Goal: Transaction & Acquisition: Purchase product/service

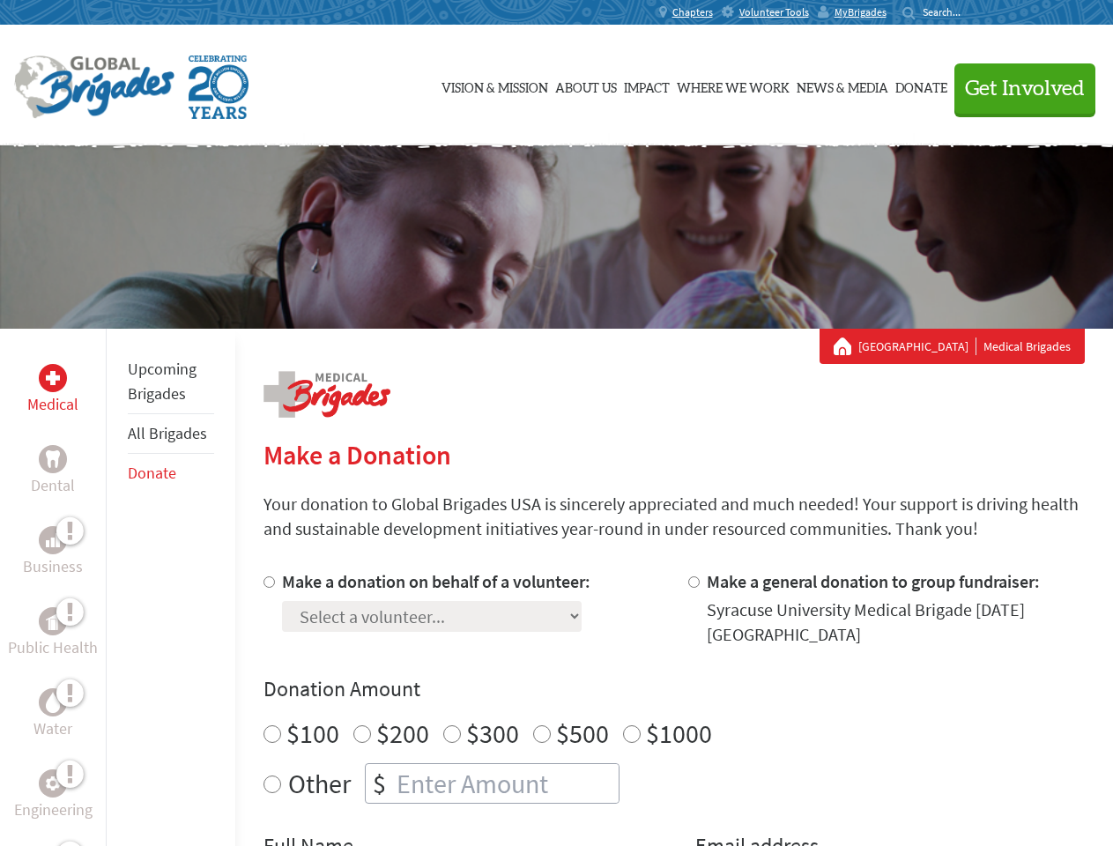
click at [973, 12] on div "Search for:" at bounding box center [937, 12] width 71 height 14
click at [1017, 88] on span "Get Involved" at bounding box center [1025, 88] width 120 height 21
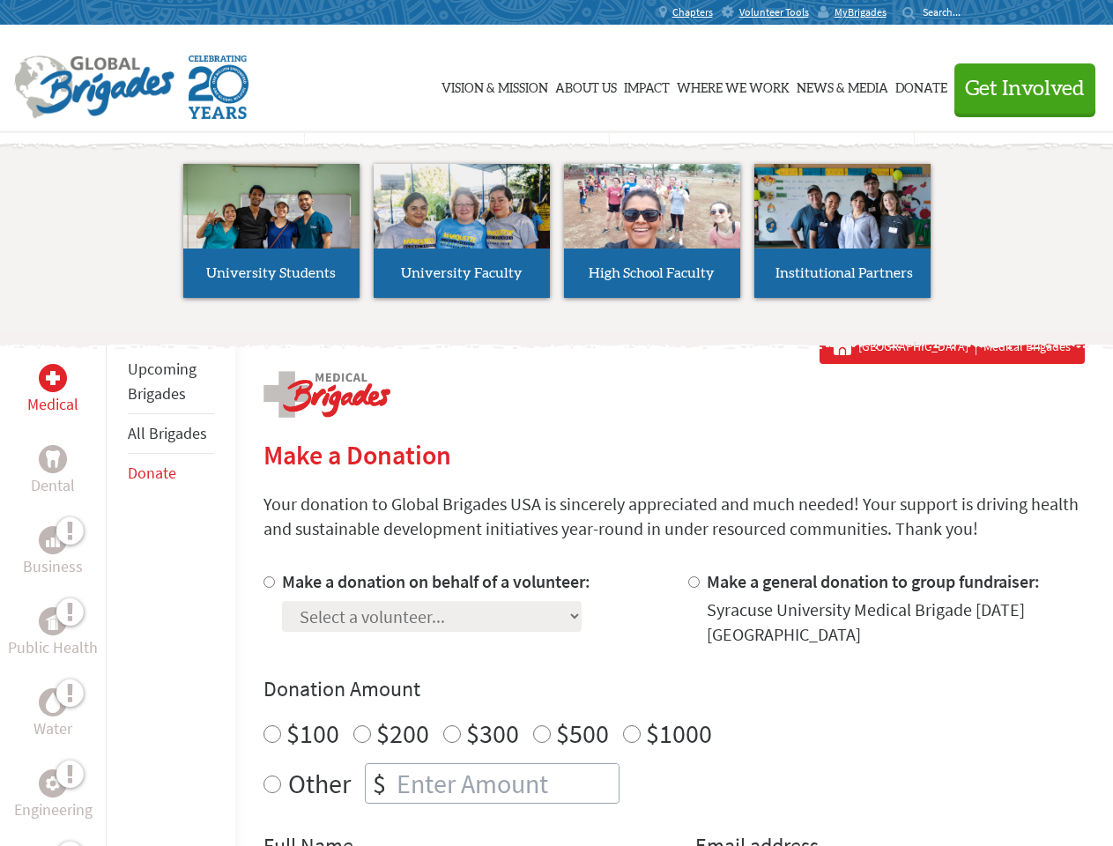
click at [557, 237] on li "High School Faculty" at bounding box center [652, 231] width 190 height 162
click at [116, 587] on div "Upcoming Brigades All Brigades Donate" at bounding box center [171, 752] width 130 height 846
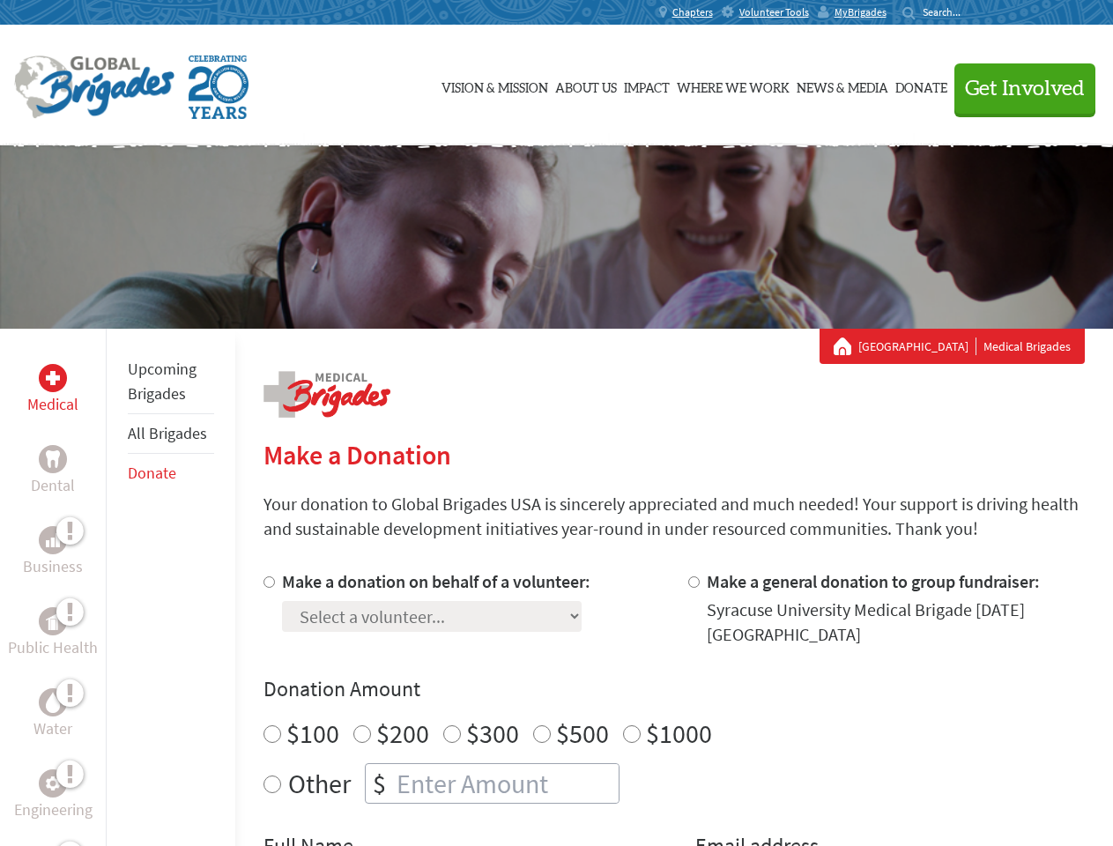
click at [673, 708] on div "Donation Amount $100 $200 $300 $500 $1000 Other $" at bounding box center [673, 739] width 821 height 129
click at [267, 582] on input "Make a donation on behalf of a volunteer:" at bounding box center [268, 581] width 11 height 11
radio input "true"
click at [693, 582] on input "Make a general donation to group fundraiser:" at bounding box center [693, 581] width 11 height 11
radio input "true"
